Goal: Information Seeking & Learning: Learn about a topic

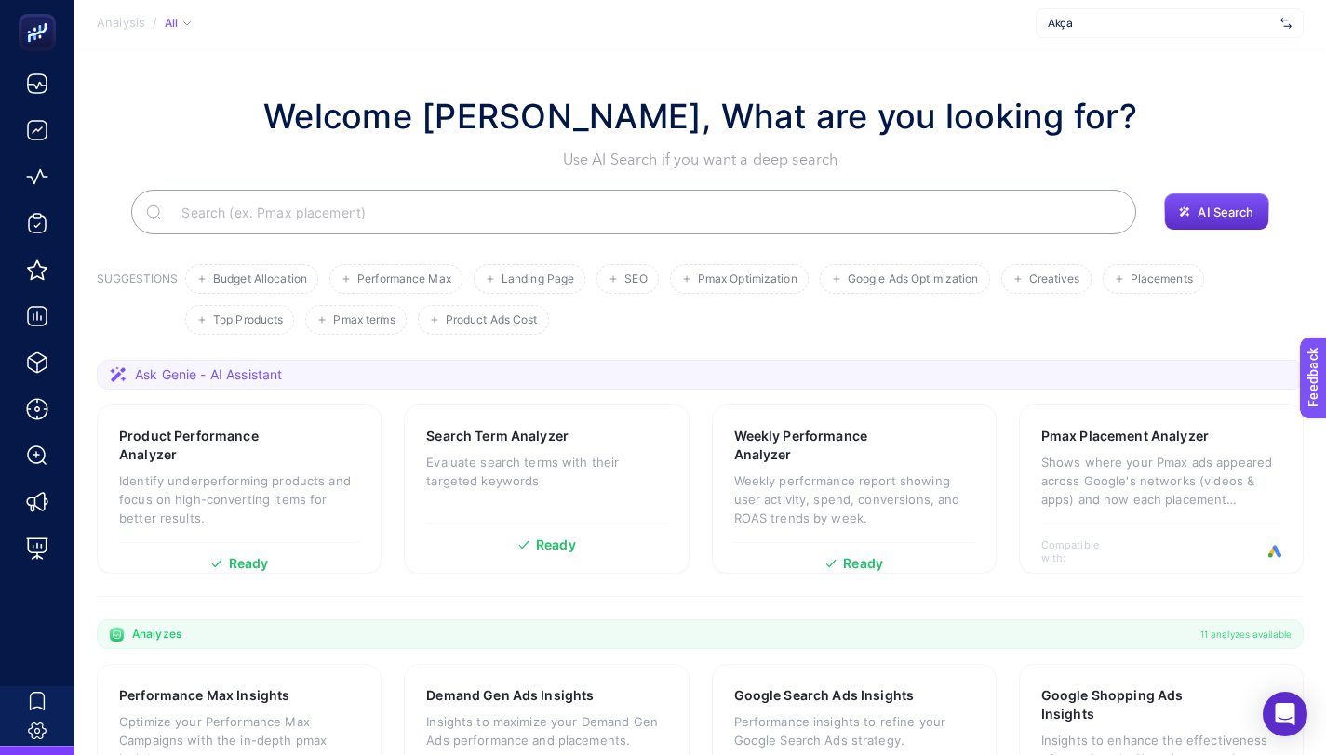
click at [558, 68] on section "Welcome Ali İlteriş Keskin, What are you looking for? Use AI Search if you want…" at bounding box center [699, 643] width 1251 height 1193
click at [355, 219] on input "Search" at bounding box center [644, 212] width 955 height 52
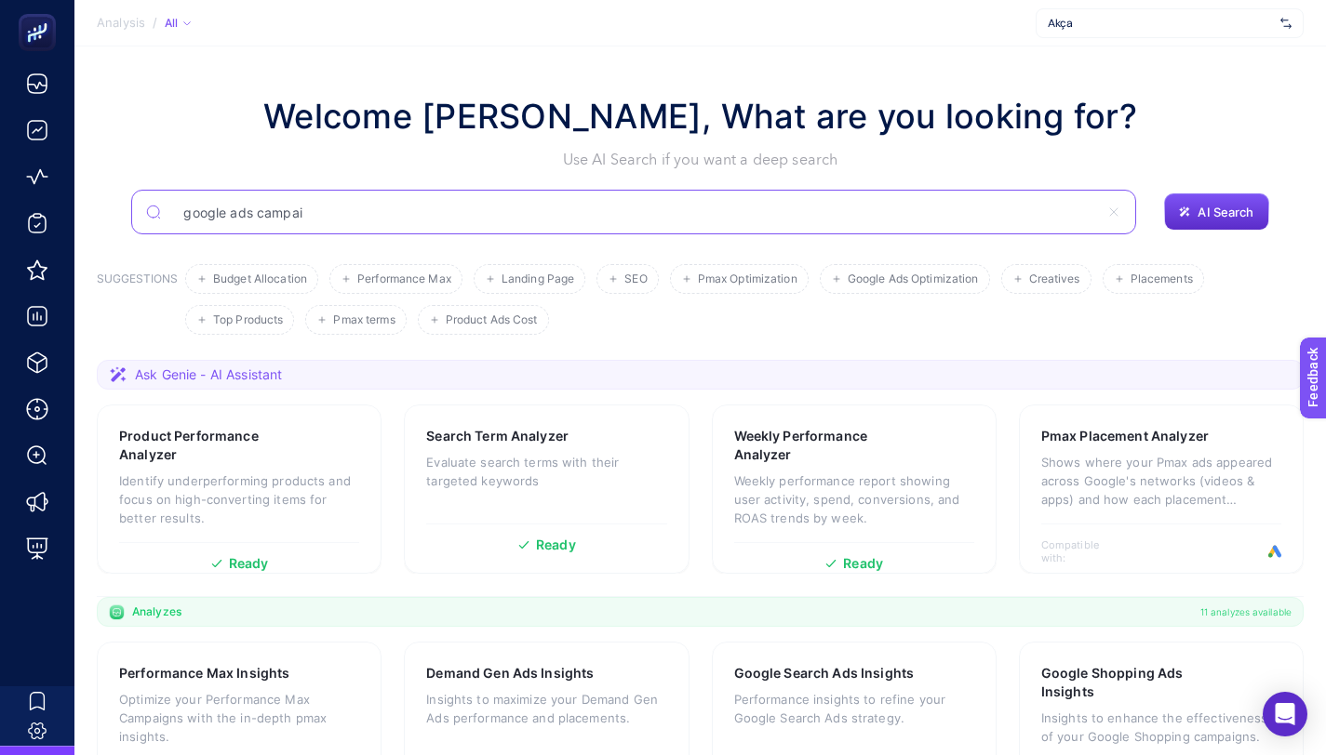
type input "google ads campai"
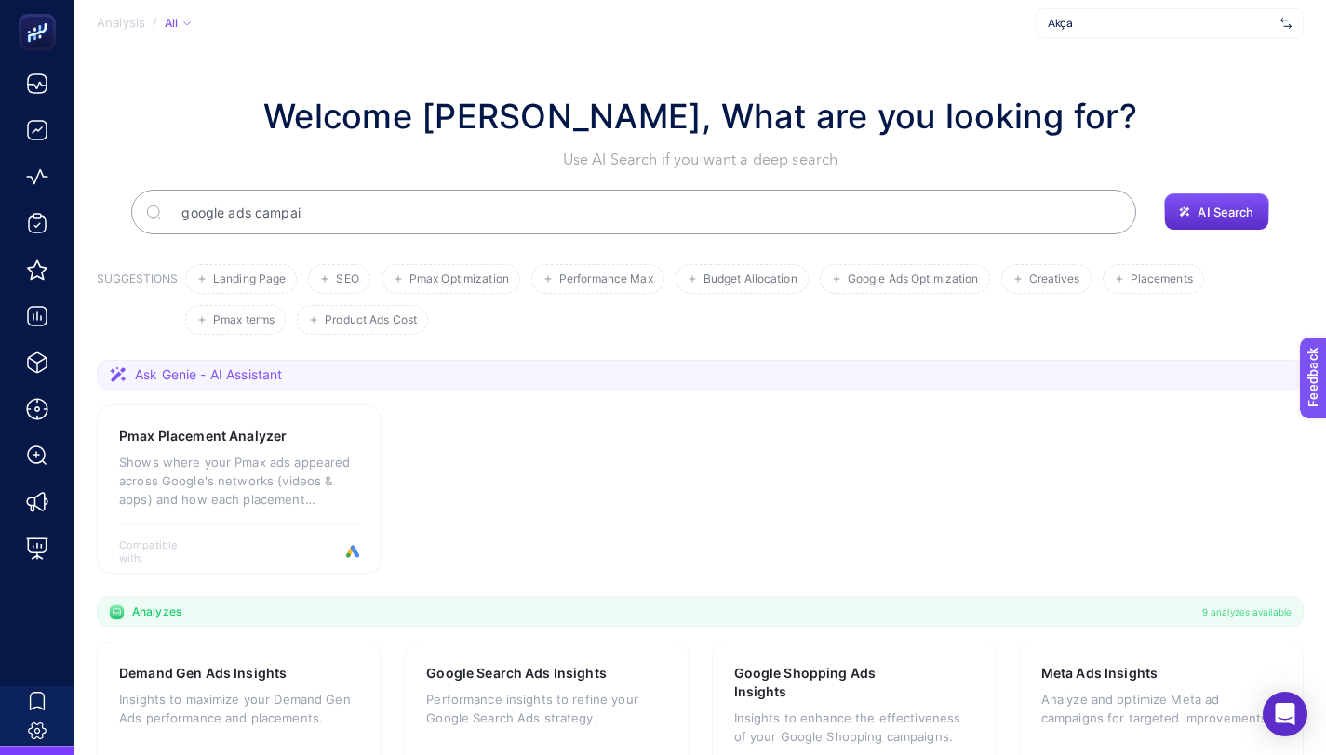
click at [455, 212] on input "google ads campai" at bounding box center [644, 212] width 955 height 52
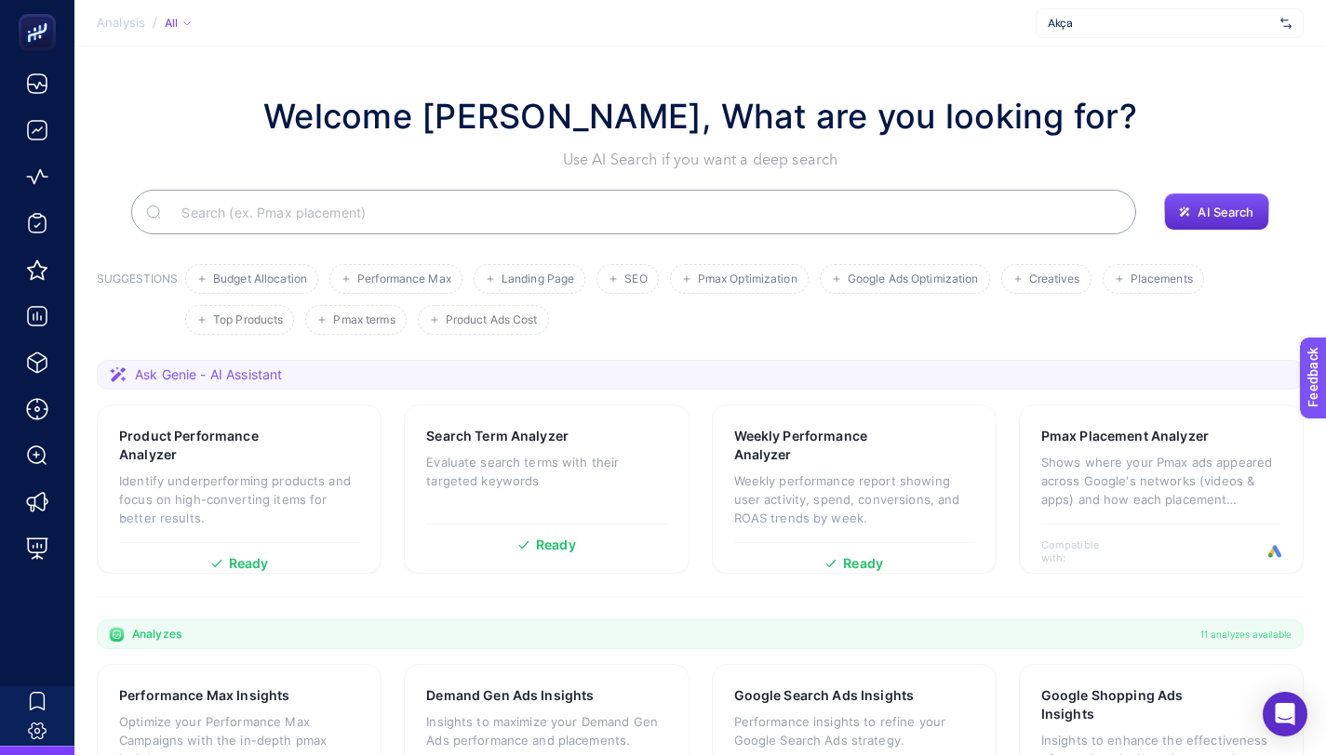
click at [475, 212] on input "Search" at bounding box center [644, 212] width 955 height 52
paste input "Google Ads Campaign Performance"
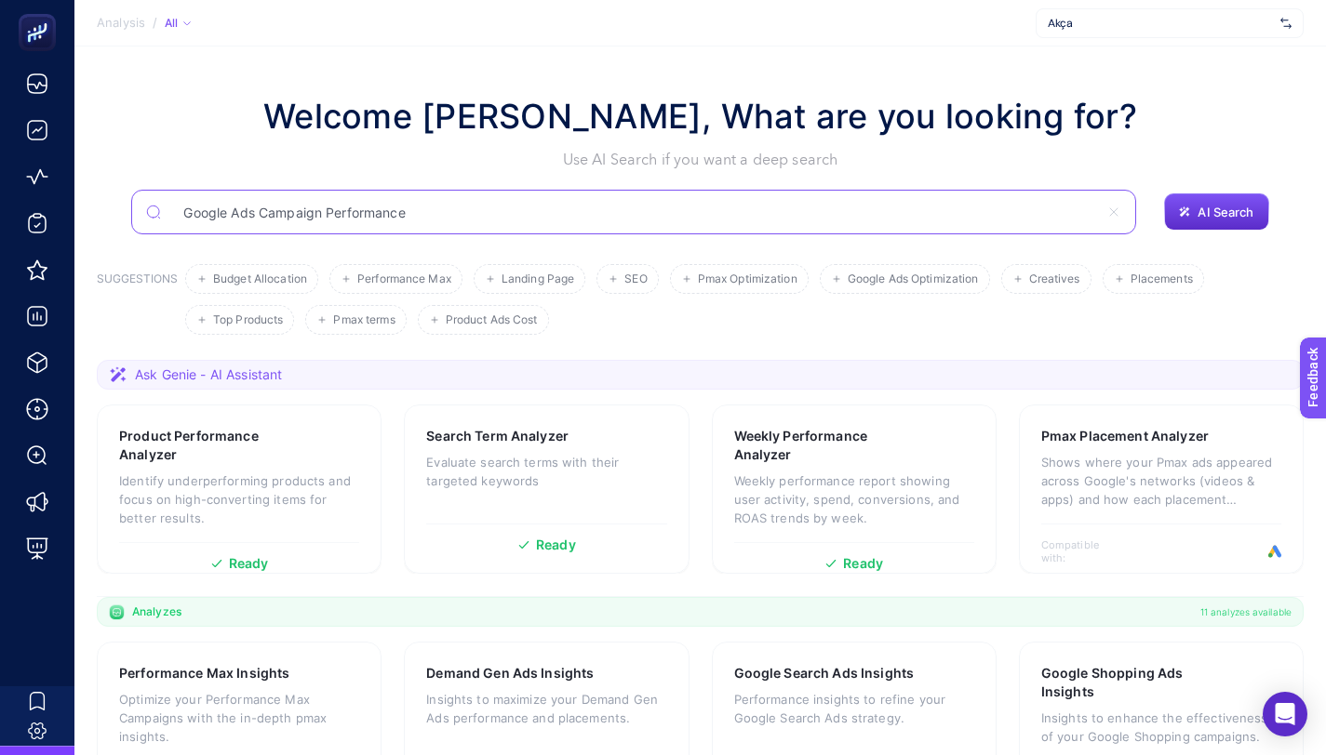
type input "Google Ads Campaign Performance"
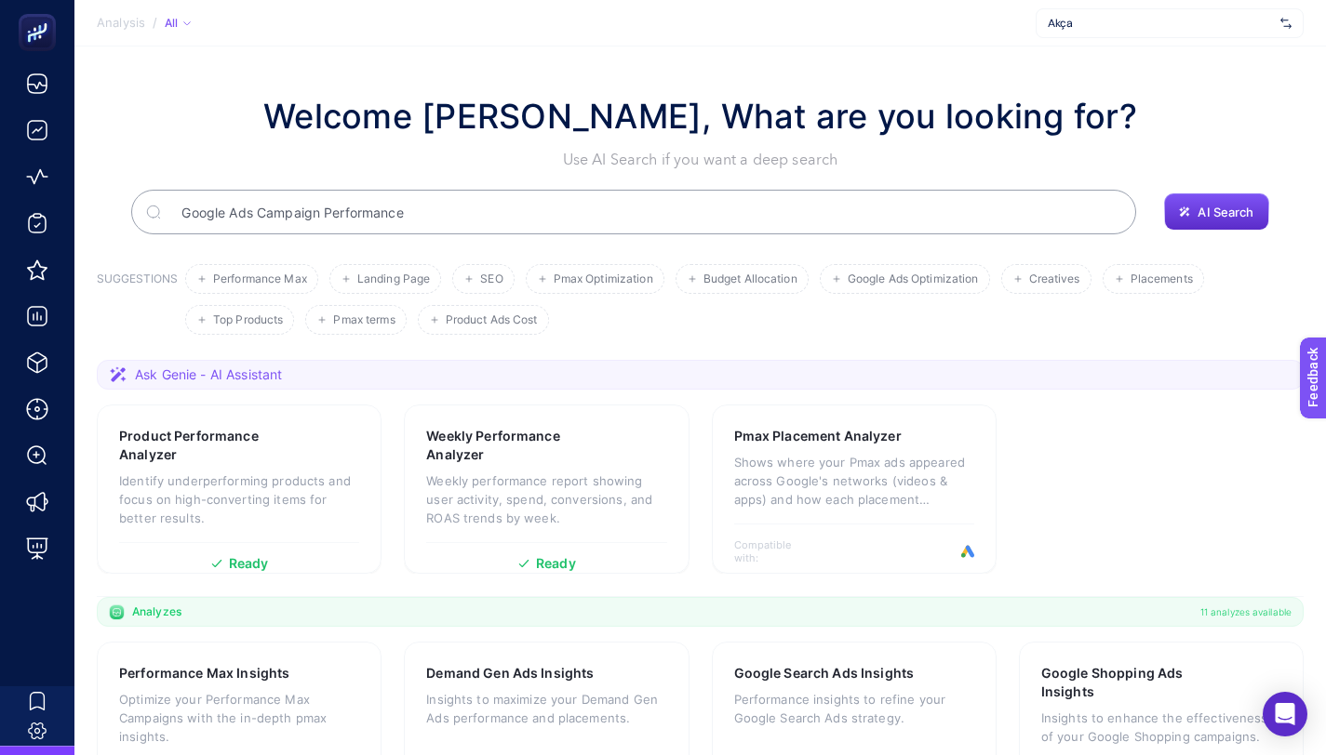
scroll to position [2484, 0]
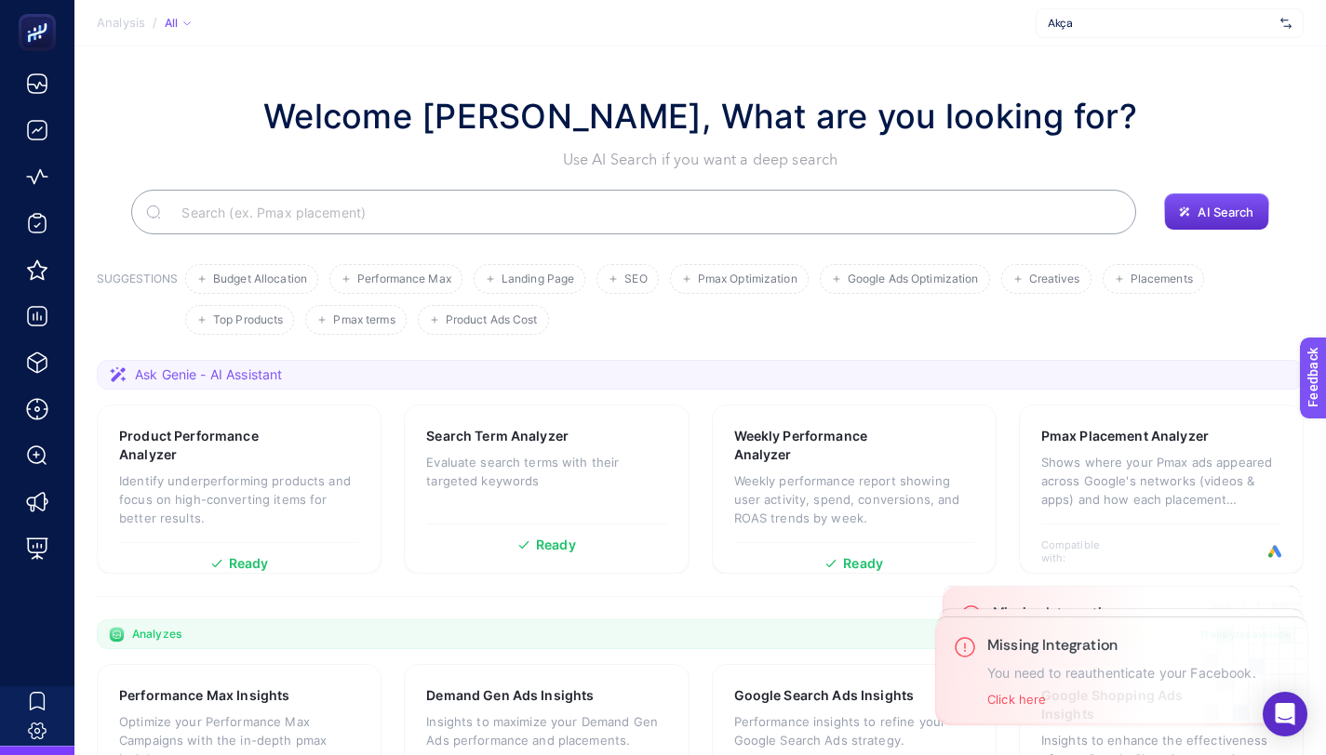
click at [768, 200] on input "Search" at bounding box center [644, 212] width 955 height 52
paste input "Google Ads Campaign Performance"
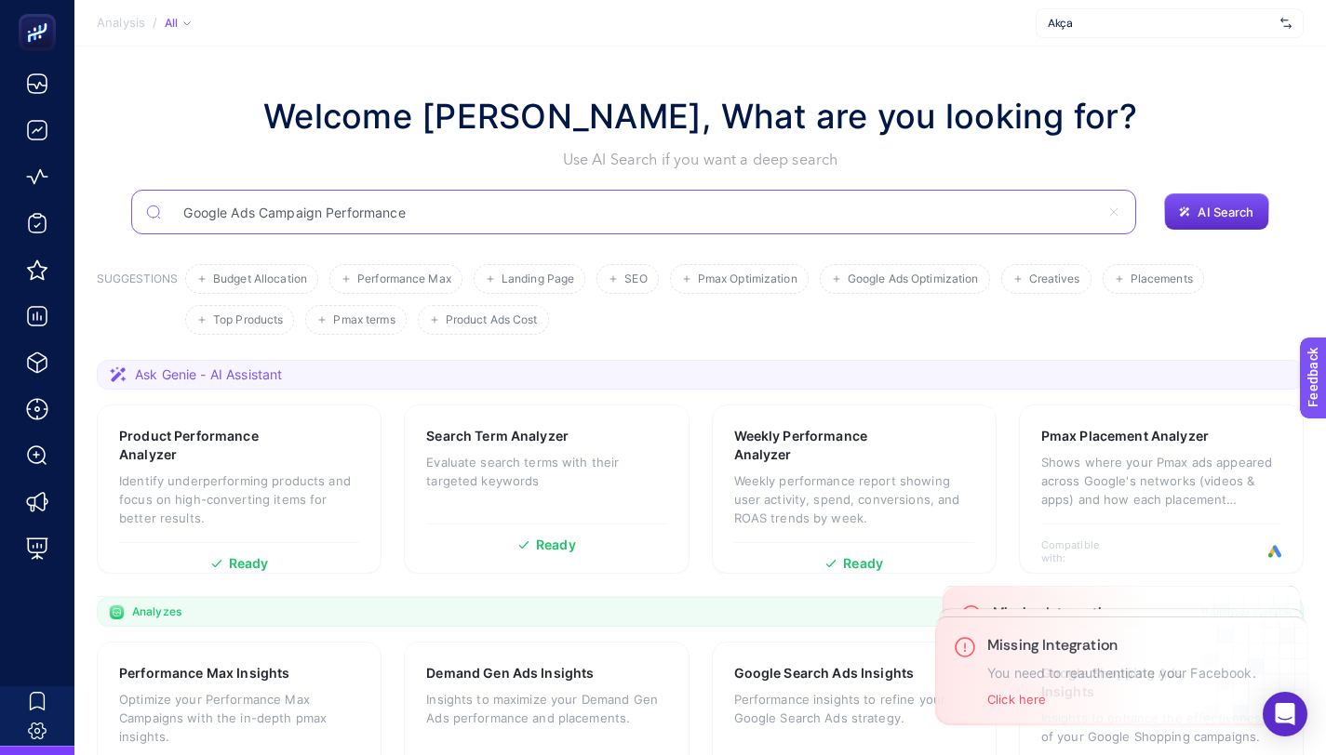
type input "Google Ads Campaign Performance"
click at [768, 200] on input "Google Ads Campaign Performance" at bounding box center [633, 212] width 930 height 52
click at [725, 207] on input "Google Ads Campaign Performance" at bounding box center [633, 212] width 930 height 52
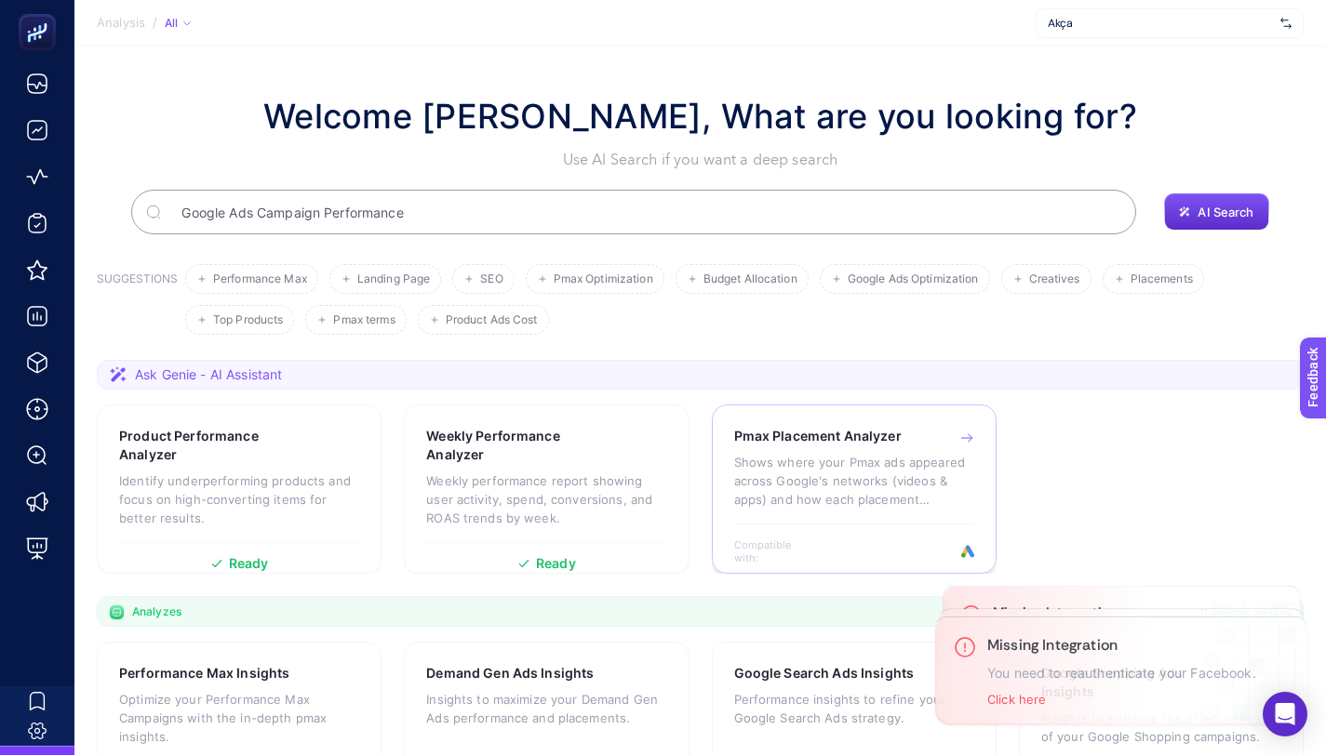
scroll to position [2484, 0]
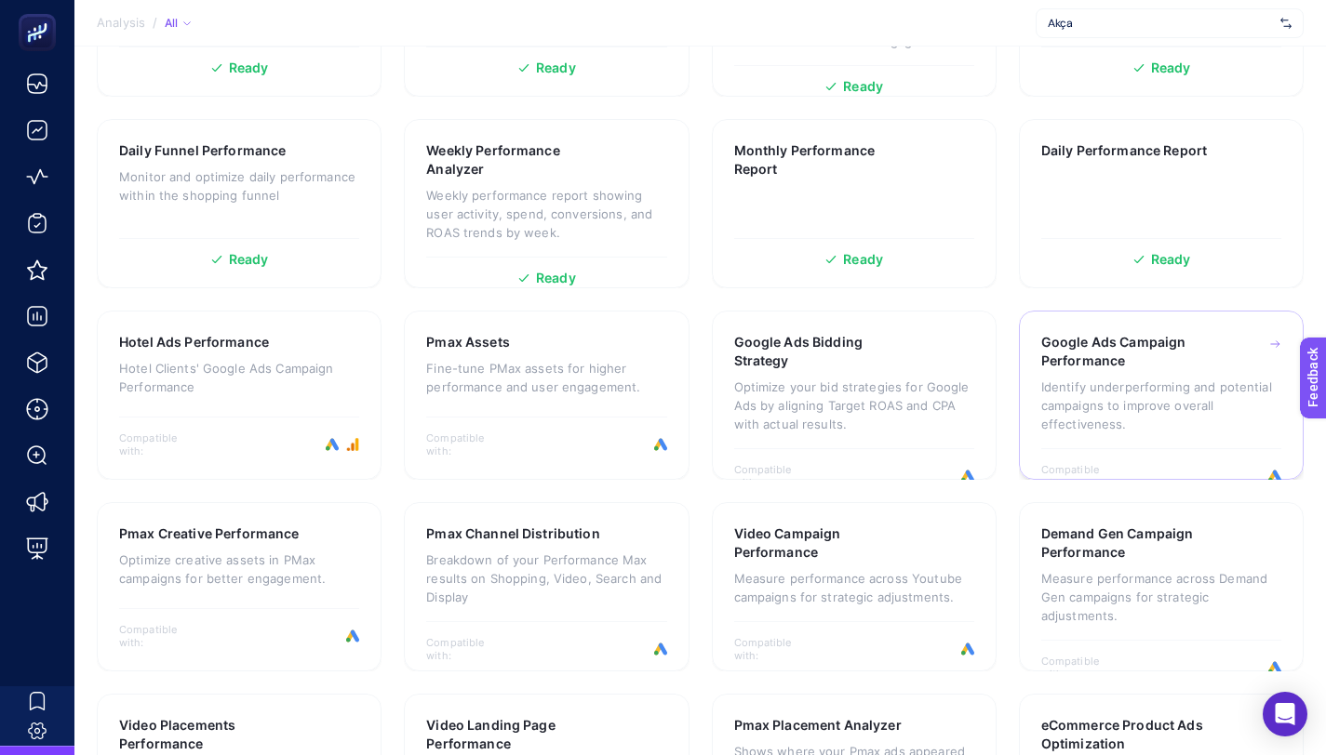
click at [1137, 363] on h3 "Google Ads Campaign Performance" at bounding box center [1133, 351] width 184 height 37
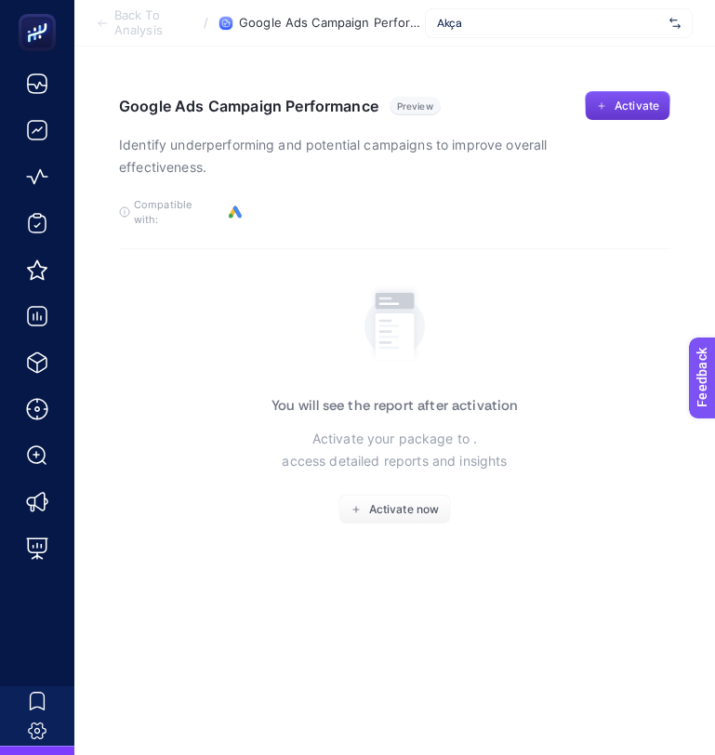
click at [604, 105] on icon "button" at bounding box center [601, 105] width 11 height 11
